Goal: Navigation & Orientation: Find specific page/section

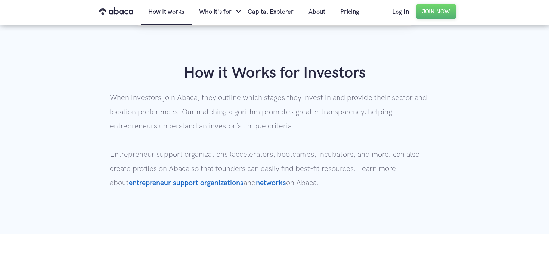
scroll to position [541, 0]
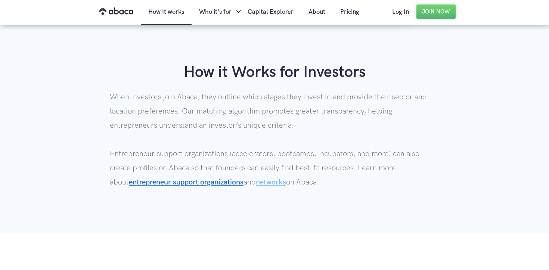
click at [256, 181] on link "networks" at bounding box center [271, 182] width 30 height 9
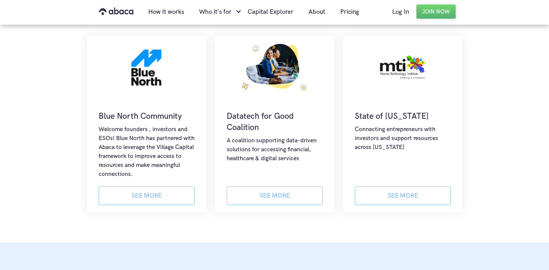
scroll to position [303, 0]
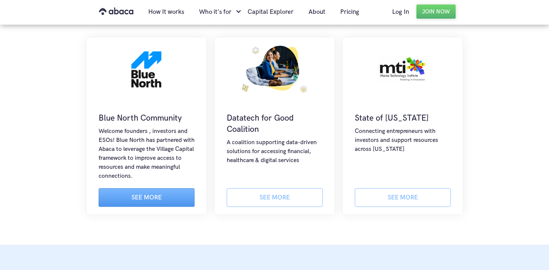
click at [166, 193] on link "See more" at bounding box center [147, 197] width 96 height 19
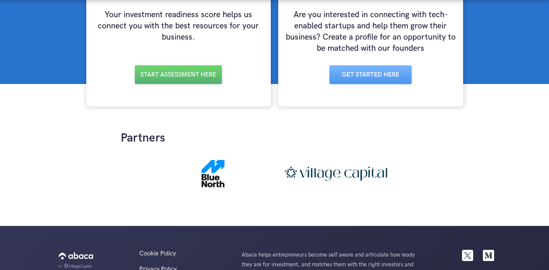
scroll to position [152, 0]
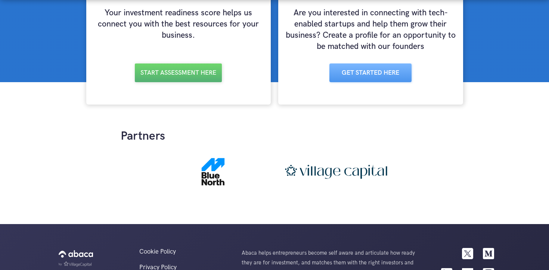
click at [211, 168] on img at bounding box center [213, 171] width 33 height 37
